Goal: Task Accomplishment & Management: Manage account settings

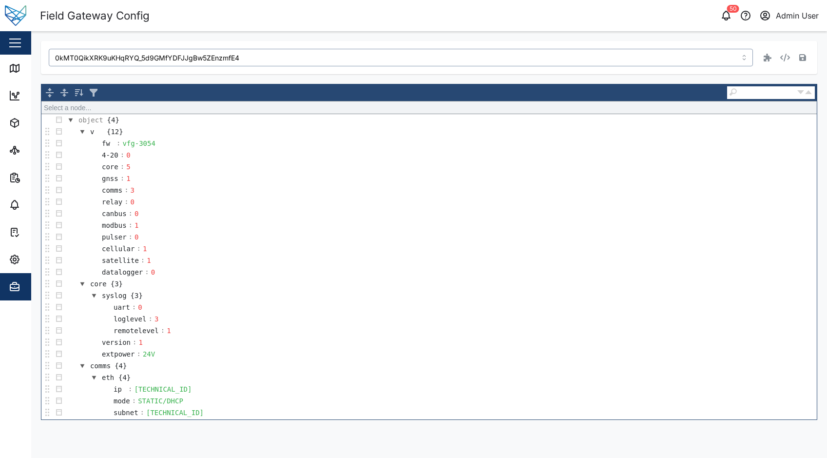
click at [250, 59] on input "0kMT0QikXRK9uKHqRYQ_5d9GMfYDFJJgBw5ZEnzmfE4" at bounding box center [401, 58] width 704 height 18
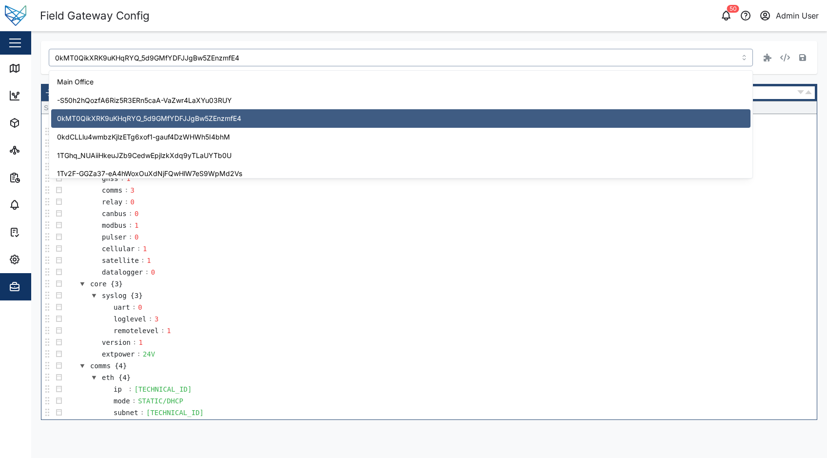
click at [250, 59] on input "0kMT0QikXRK9uKHqRYQ_5d9GMfYDFJJgBw5ZEnzmfE4" at bounding box center [401, 58] width 704 height 18
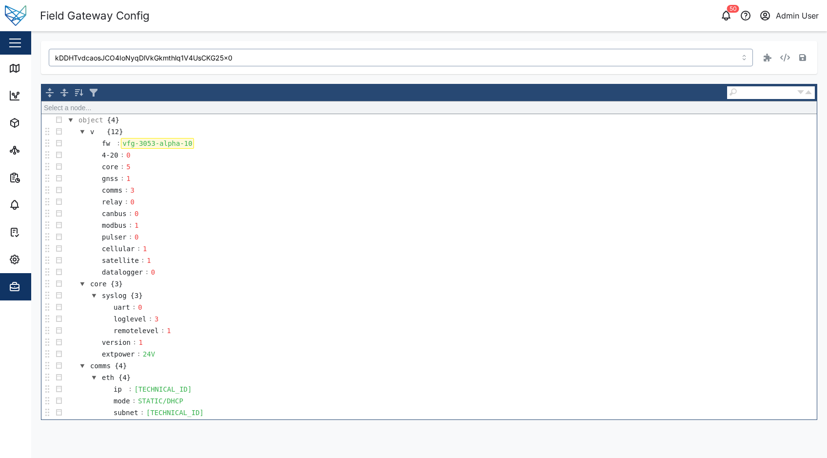
type input "kDDHTvdcaosJCO4IoNyqDlVkGkmthlq1V4UsCKG25x0"
click at [187, 139] on div "vfg-3053-alpha-10" at bounding box center [157, 143] width 73 height 11
click at [798, 59] on button "button" at bounding box center [803, 58] width 14 height 14
click at [309, 41] on div "kDDHTvdcaosJCO4IoNyqDlVkGkmthlq1V4UsCKG25x0" at bounding box center [429, 57] width 777 height 33
click at [312, 55] on input "kDDHTvdcaosJCO4IoNyqDlVkGkmthlq1V4UsCKG25x0" at bounding box center [401, 58] width 704 height 18
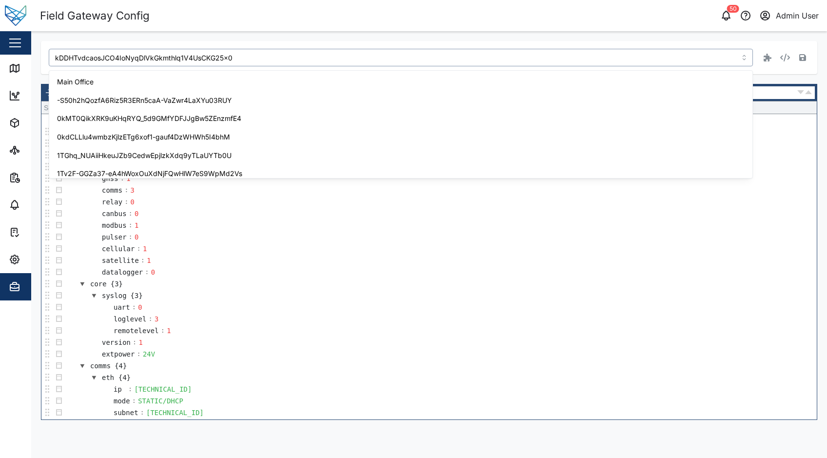
scroll to position [2617, 0]
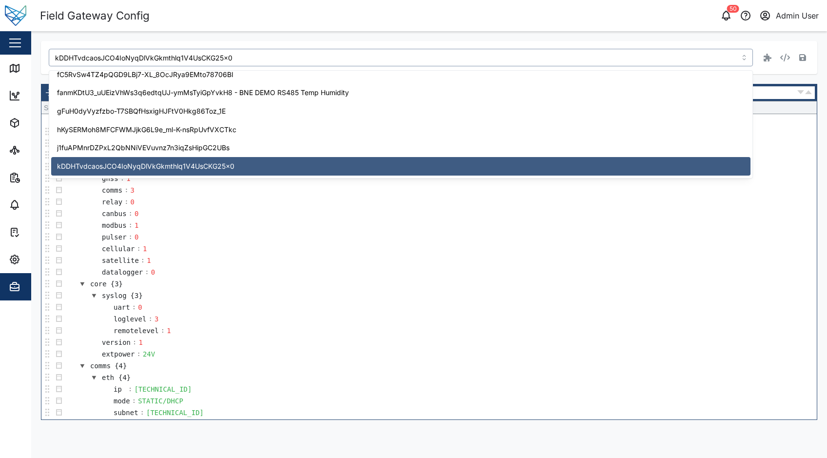
click at [312, 55] on input "kDDHTvdcaosJCO4IoNyqDlVkGkmthlq1V4UsCKG25x0" at bounding box center [401, 58] width 704 height 18
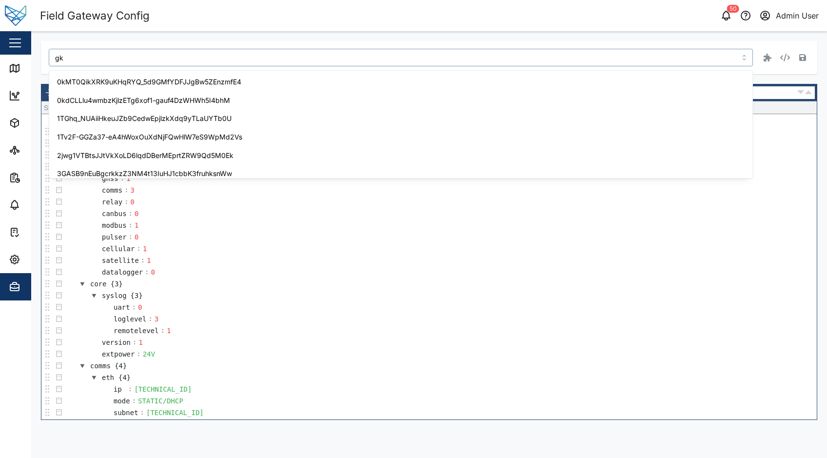
scroll to position [0, 0]
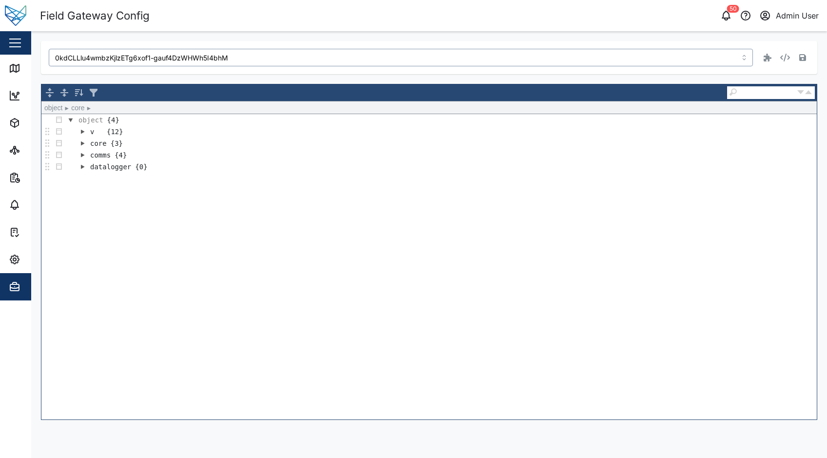
click at [203, 147] on td "core {3}" at bounding box center [441, 143] width 752 height 12
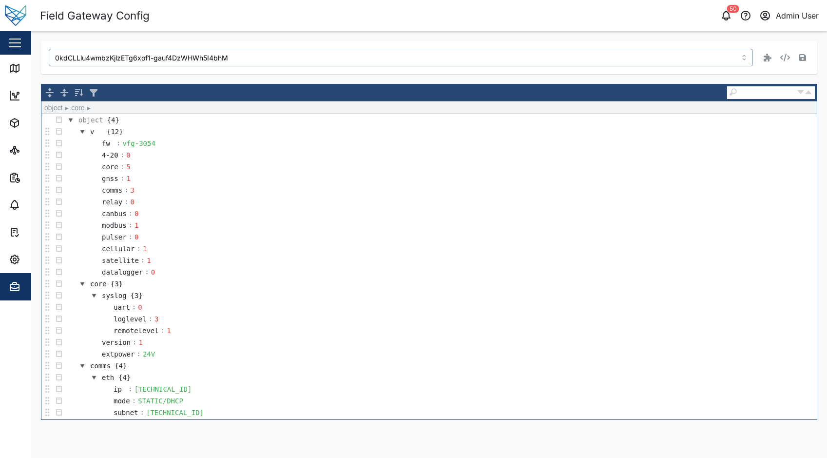
click at [240, 60] on input "0kdCLLlu4wmbzKjlzETg6xof1-gauf4DzWHWh5I4bhM" at bounding box center [401, 58] width 704 height 18
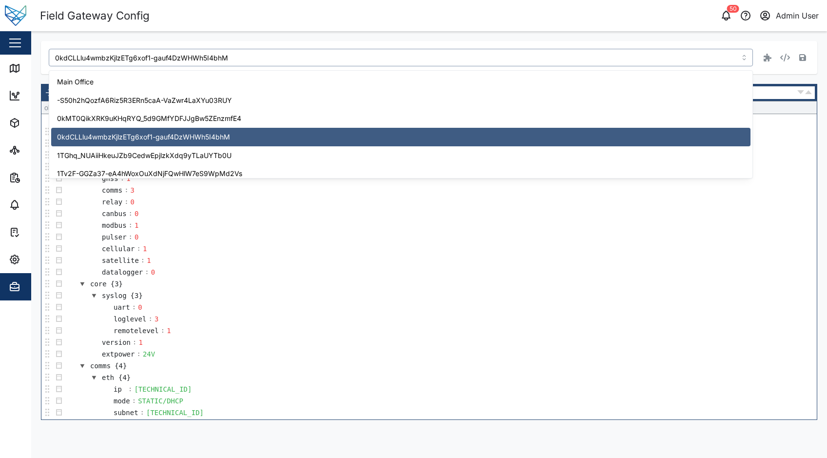
click at [239, 60] on input "0kdCLLlu4wmbzKjlzETg6xof1-gauf4DzWHWh5I4bhM" at bounding box center [401, 58] width 704 height 18
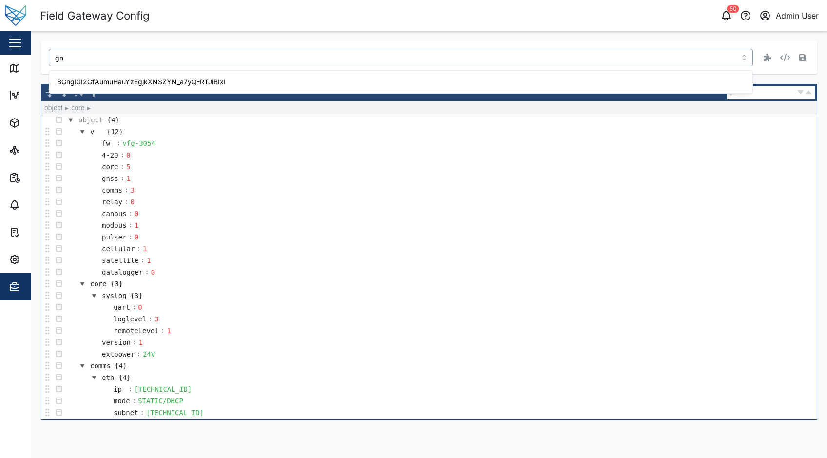
type input "g"
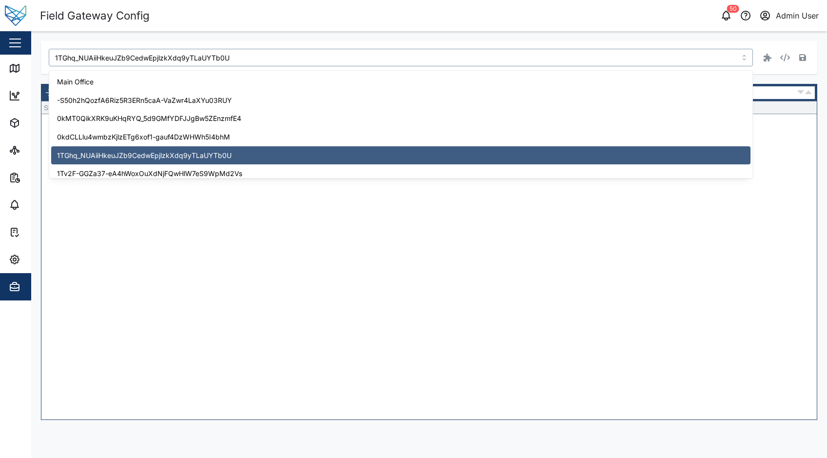
click at [442, 53] on input "1TGhq_NUAiiHkeuJZb9CedwEpjlzkXdq9yTLaUYTb0U" at bounding box center [401, 58] width 704 height 18
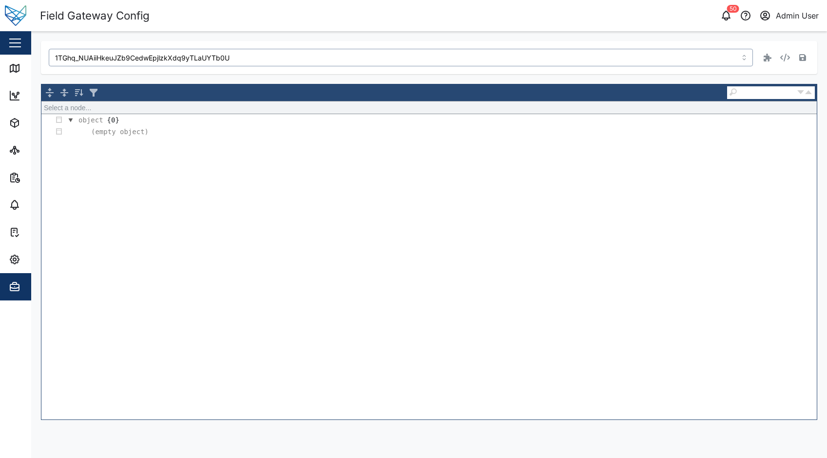
click at [442, 53] on input "1TGhq_NUAiiHkeuJZb9CedwEpjlzkXdq9yTLaUYTb0U" at bounding box center [401, 58] width 704 height 18
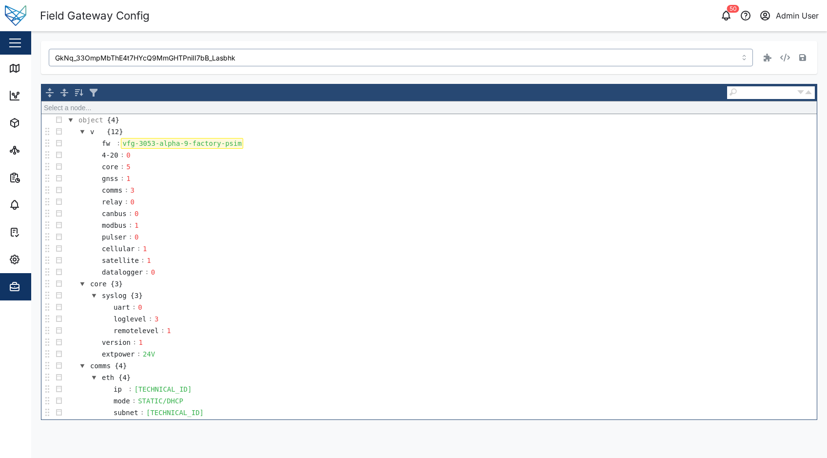
type input "GkNq_33OmpMbThE4t7HYcQ9MmGHTPniII7bB_Lasbhk"
drag, startPoint x: 232, startPoint y: 142, endPoint x: 158, endPoint y: 139, distance: 73.7
click at [158, 139] on div "vfg-3053-alpha-9-factory-psim" at bounding box center [182, 143] width 122 height 11
click at [807, 59] on button "button" at bounding box center [803, 58] width 14 height 14
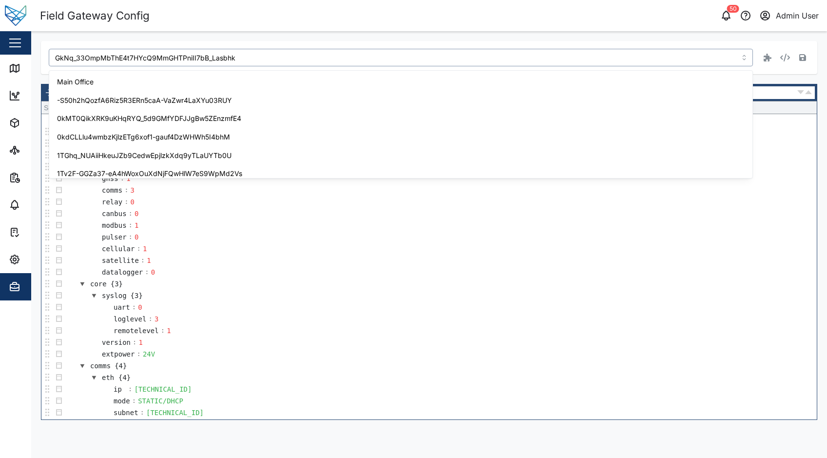
click at [247, 50] on input "GkNq_33OmpMbThE4t7HYcQ9MmGHTPniII7bB_Lasbhk" at bounding box center [401, 58] width 704 height 18
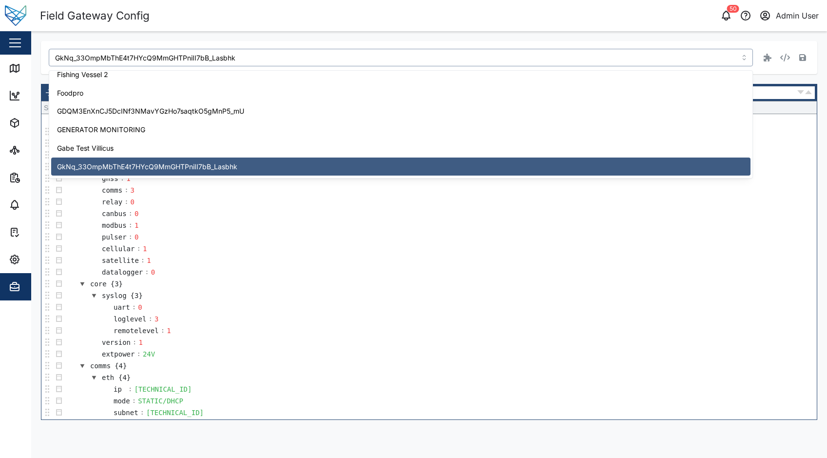
click at [247, 50] on input "GkNq_33OmpMbThE4t7HYcQ9MmGHTPniII7bB_Lasbhk" at bounding box center [401, 58] width 704 height 18
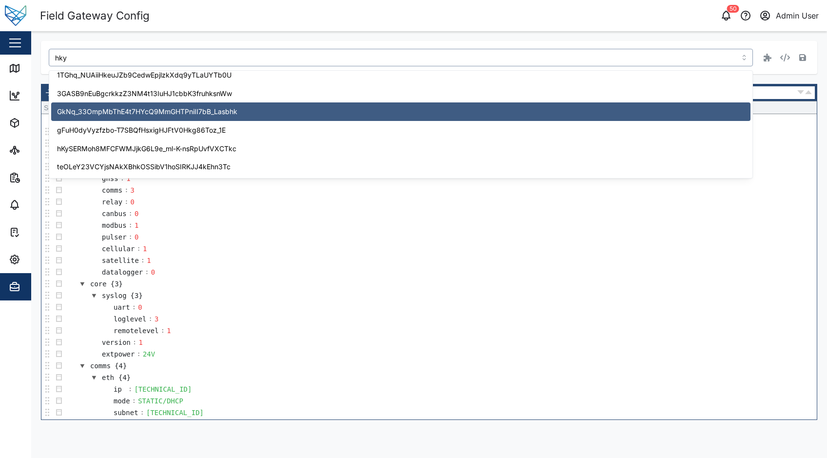
scroll to position [0, 0]
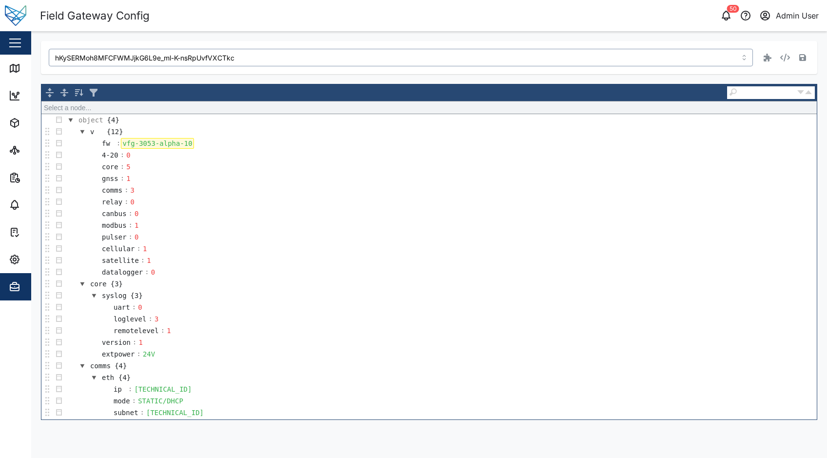
type input "hKySERMoh8MFCFWMJjkG6L9e_ml-K-nsRpUvfVXCTkc"
drag, startPoint x: 186, startPoint y: 144, endPoint x: 148, endPoint y: 144, distance: 38.5
click at [148, 144] on div "vfg-3053-alpha-10" at bounding box center [157, 143] width 73 height 11
click at [809, 58] on button "button" at bounding box center [803, 58] width 14 height 14
click at [311, 57] on input "hKySERMoh8MFCFWMJjkG6L9e_ml-K-nsRpUvfVXCTkc" at bounding box center [401, 58] width 704 height 18
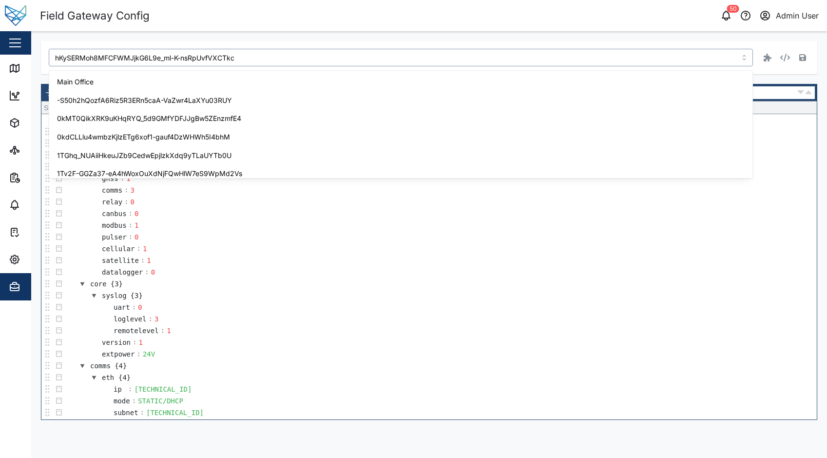
click at [311, 57] on input "hKySERMoh8MFCFWMJjkG6L9e_ml-K-nsRpUvfVXCTkc" at bounding box center [401, 58] width 704 height 18
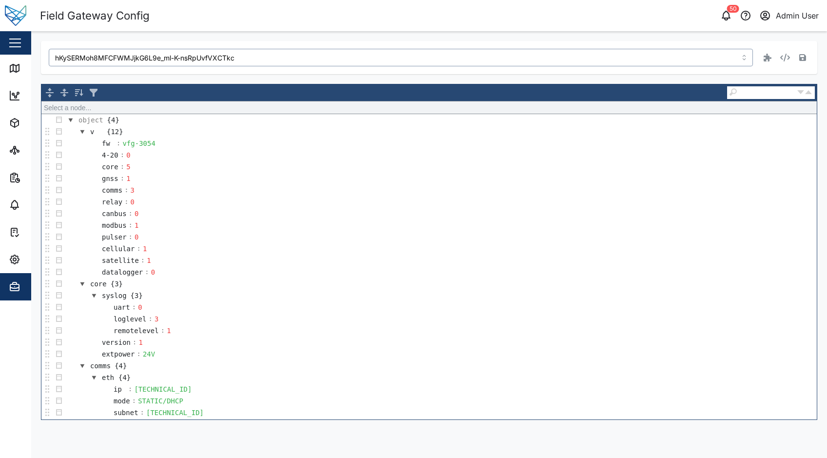
click at [311, 57] on input "hKySERMoh8MFCFWMJjkG6L9e_ml-K-nsRpUvfVXCTkc" at bounding box center [401, 58] width 704 height 18
click at [486, 57] on input "MJ5prvyQrC_fMS3YG3wn2TJpUd-W0kuLGrdD58HYRHQ" at bounding box center [401, 58] width 704 height 18
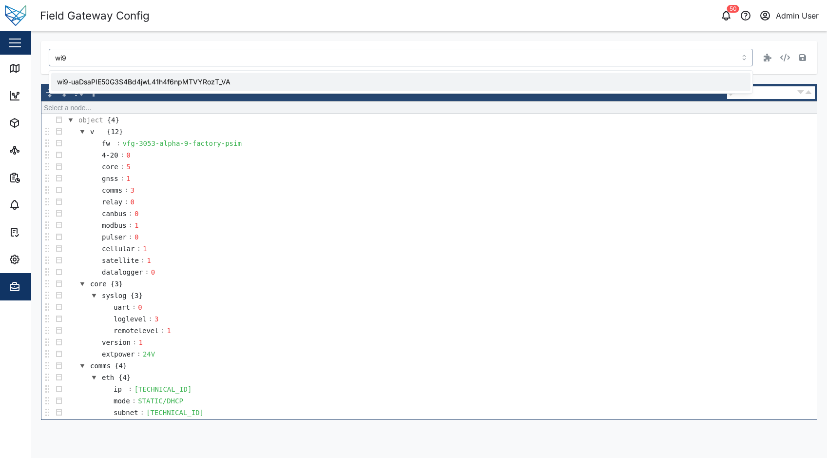
click at [253, 143] on td "fw : vfg-3053-alpha-9-factory-psim" at bounding box center [441, 143] width 752 height 12
type input "MJ5prvyQrC_fMS3YG3wn2TJpUd-W0kuLGrdD58HYRHQ"
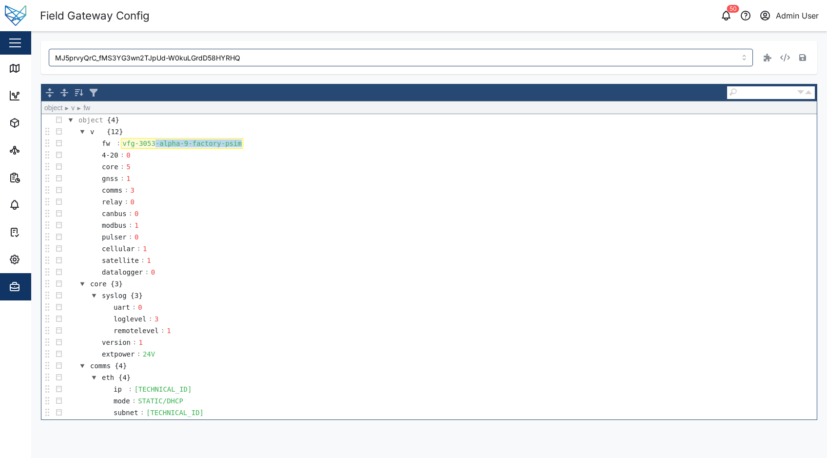
drag, startPoint x: 230, startPoint y: 143, endPoint x: 152, endPoint y: 147, distance: 78.6
click at [152, 147] on div "vfg-3053-alpha-9-factory-psim" at bounding box center [182, 143] width 122 height 11
click at [800, 60] on icon "button" at bounding box center [803, 58] width 7 height 8
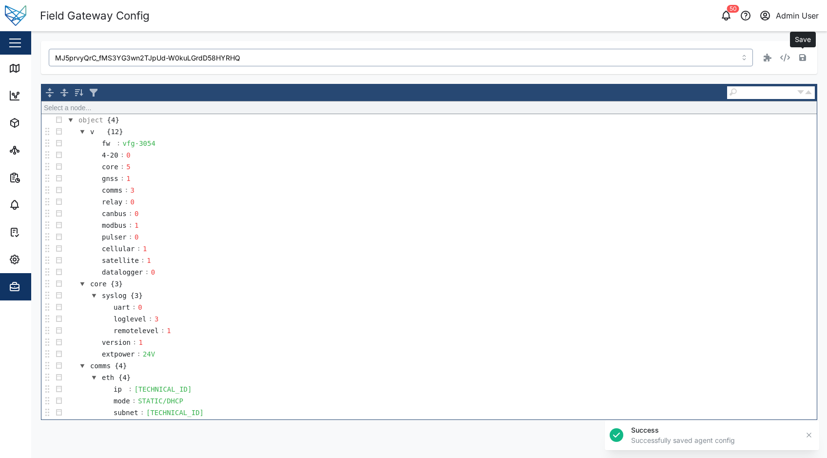
click at [314, 64] on input "MJ5prvyQrC_fMS3YG3wn2TJpUd-W0kuLGrdD58HYRHQ" at bounding box center [401, 58] width 704 height 18
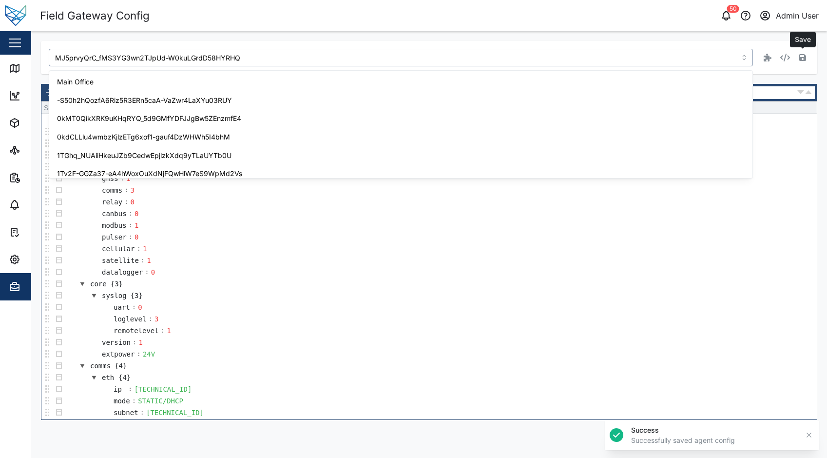
click at [314, 64] on input "MJ5prvyQrC_fMS3YG3wn2TJpUd-W0kuLGrdD58HYRHQ" at bounding box center [401, 58] width 704 height 18
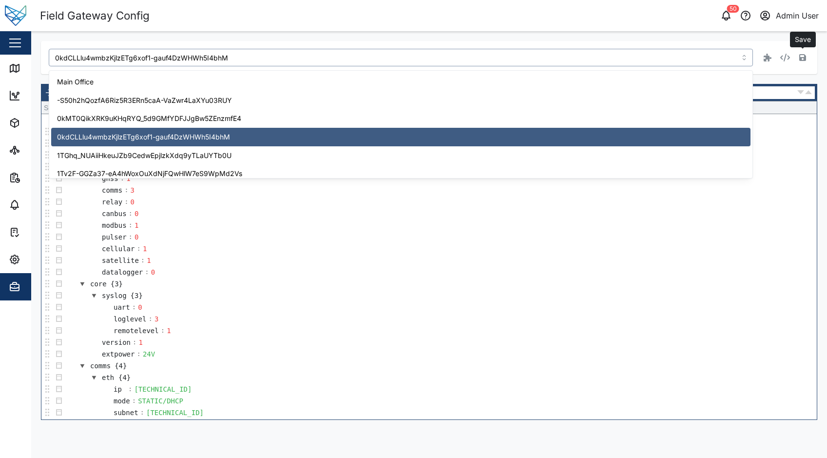
click at [331, 54] on input "0kdCLLlu4wmbzKjlzETg6xof1-gauf4DzWHWh5I4bhM" at bounding box center [401, 58] width 704 height 18
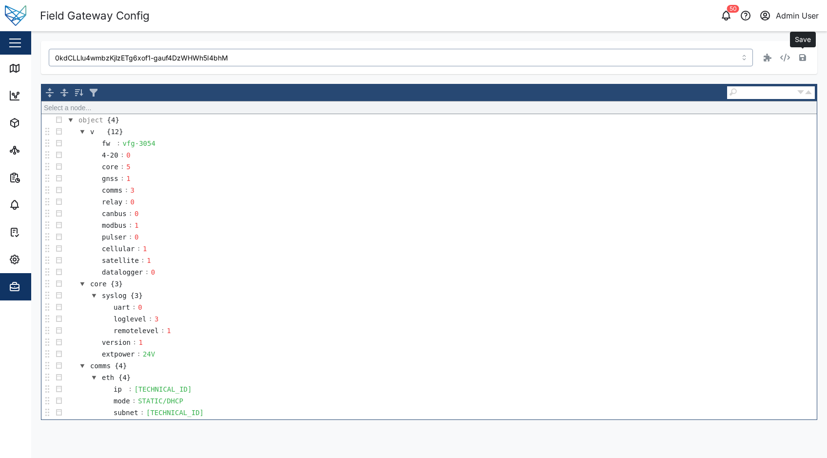
click at [331, 54] on input "0kdCLLlu4wmbzKjlzETg6xof1-gauf4DzWHWh5I4bhM" at bounding box center [401, 58] width 704 height 18
type input "wi9-uaDsaPIE50G3S4Bd4jwL41h4f6npMTVYRozT_VA"
drag, startPoint x: 231, startPoint y: 144, endPoint x: 161, endPoint y: 142, distance: 69.7
click at [161, 142] on div "vfg-3053-alpha-9-factory-psim" at bounding box center [182, 143] width 122 height 11
click at [803, 59] on icon "button" at bounding box center [803, 58] width 7 height 8
